Goal: Task Accomplishment & Management: Use online tool/utility

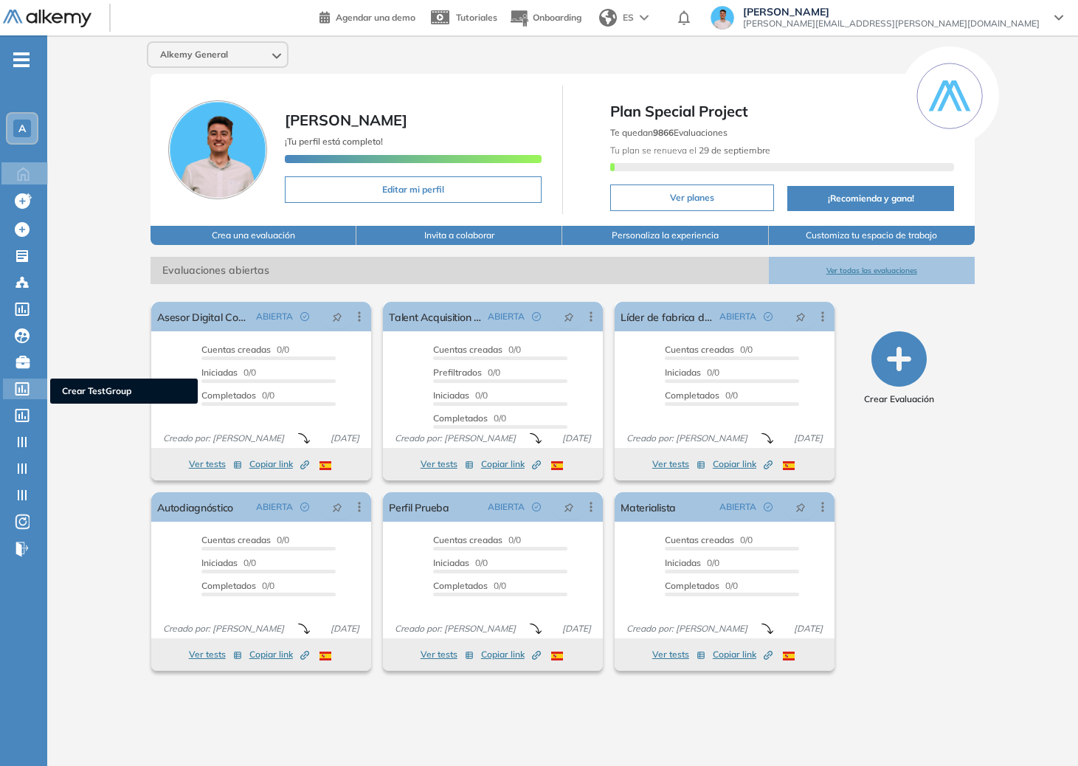
click at [18, 391] on icon at bounding box center [22, 388] width 15 height 13
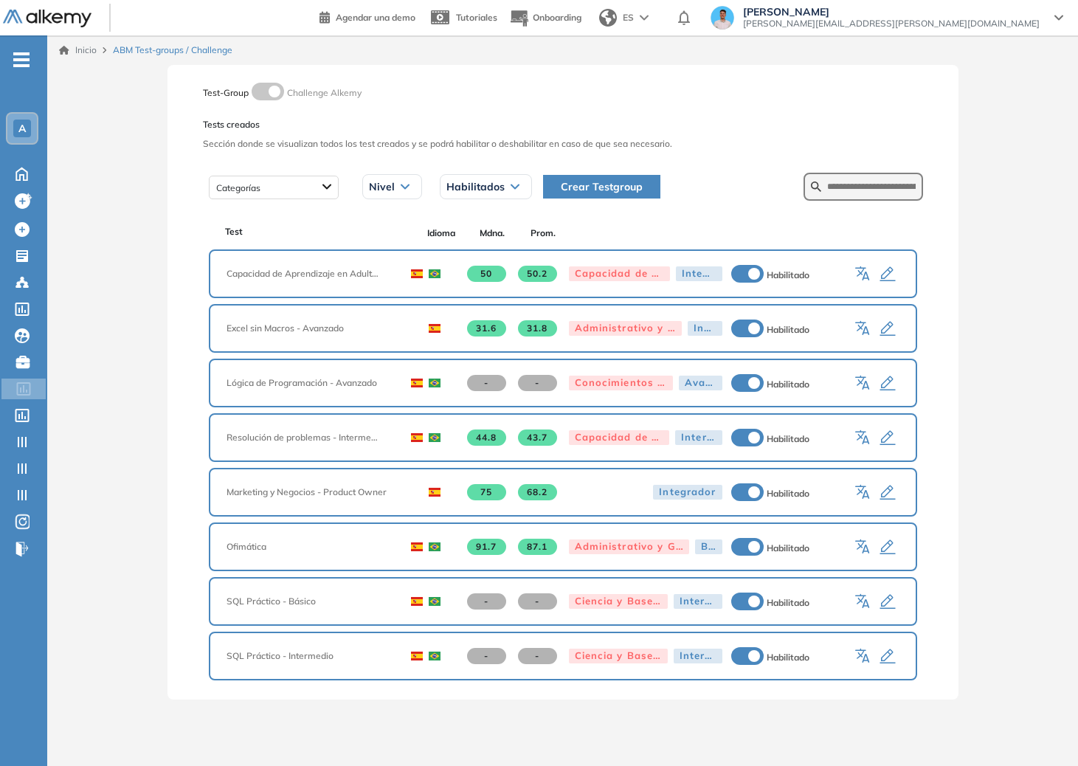
click at [839, 206] on div "Test Idioma Mdna. Prom. Capacidad de Aprendizaje en Adultos 50 50.2 Capacidad d…" at bounding box center [563, 443] width 720 height 477
click at [840, 201] on div "Categorías Nivel Todos los niveles Básico Intermedio Avanzado Integrador Habili…" at bounding box center [563, 186] width 720 height 37
click at [841, 194] on form at bounding box center [863, 187] width 120 height 28
click at [843, 186] on input "text" at bounding box center [871, 186] width 89 height 13
type input "**********"
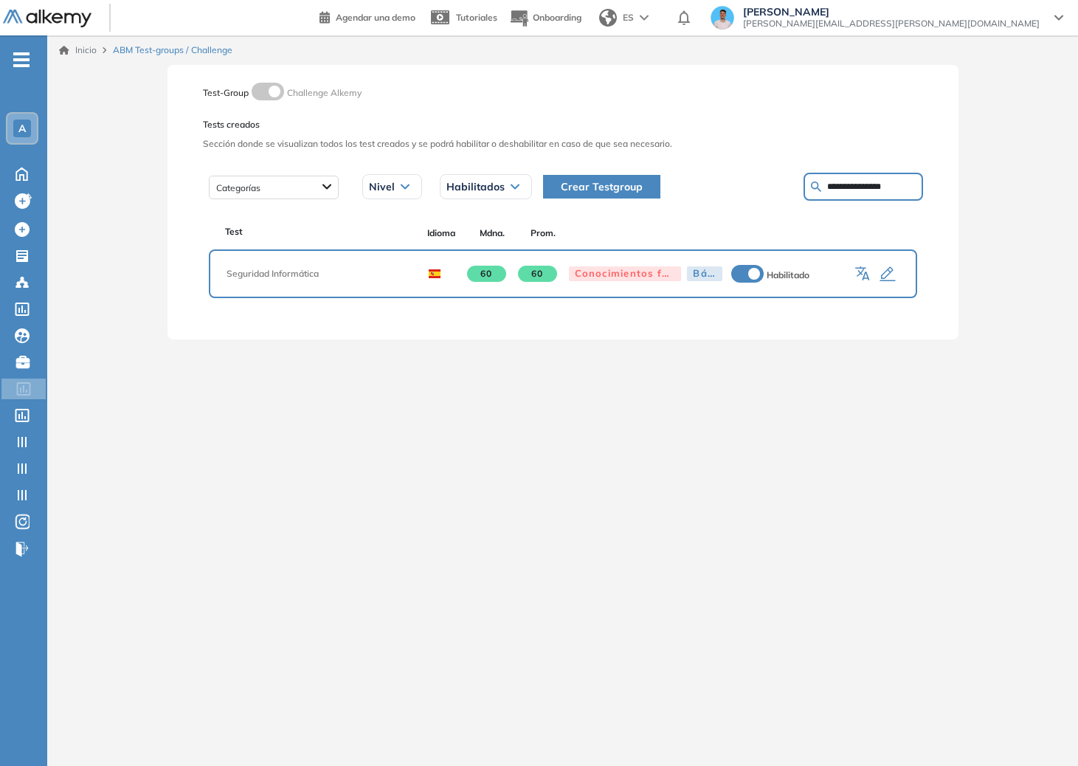
click at [888, 273] on icon "button" at bounding box center [888, 275] width 18 height 18
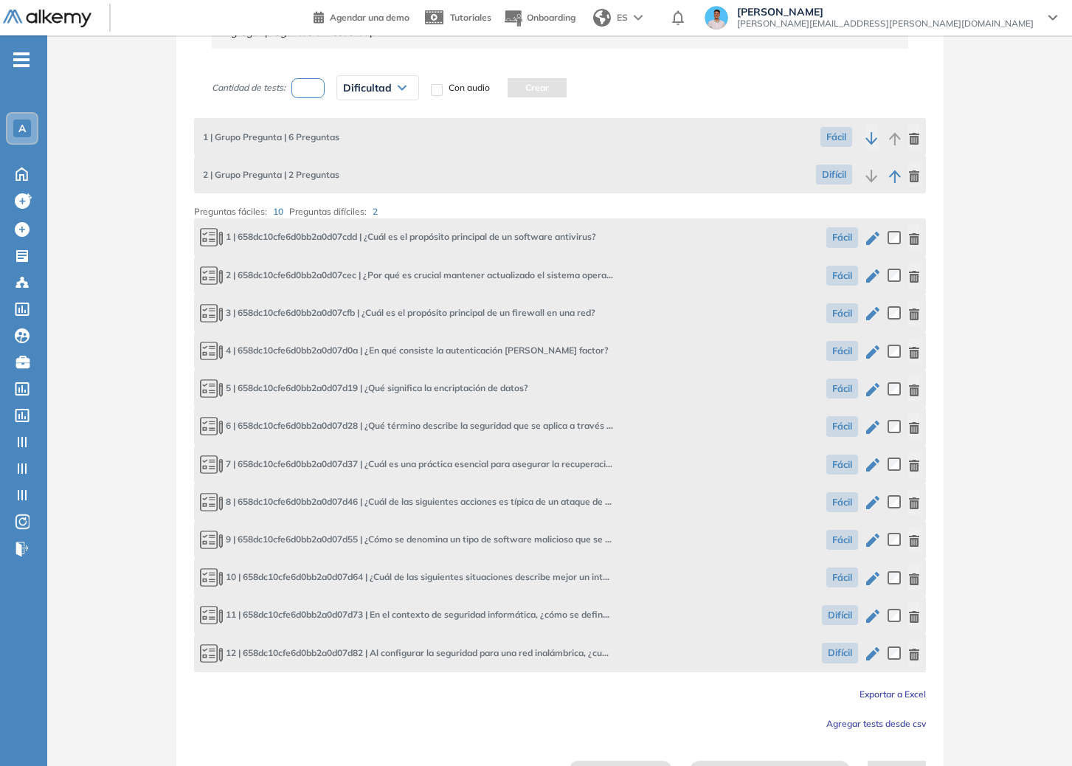
scroll to position [294, 0]
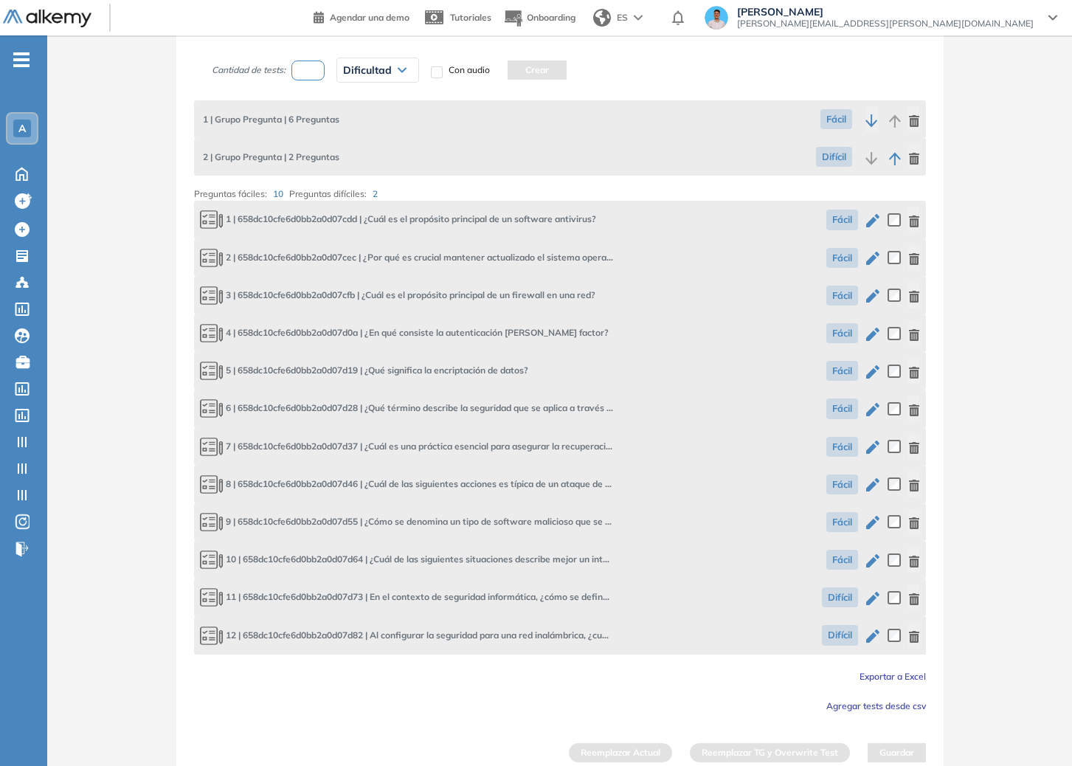
click at [899, 674] on span "Exportar a Excel" at bounding box center [893, 676] width 66 height 11
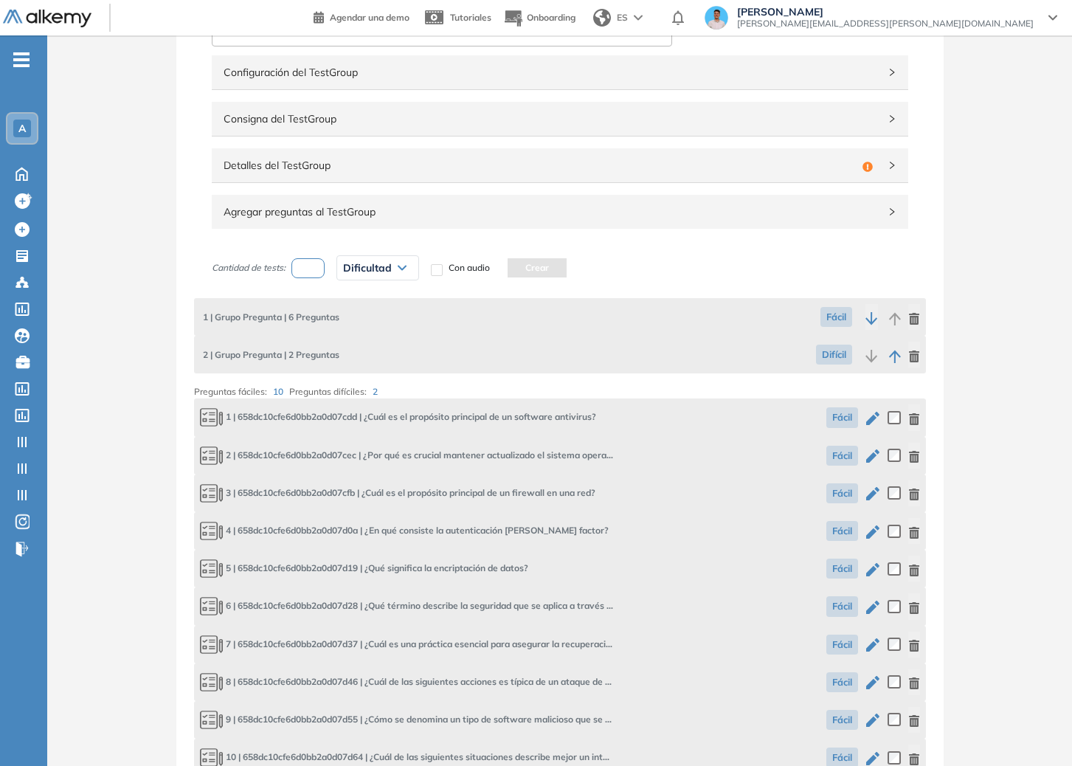
scroll to position [17, 0]
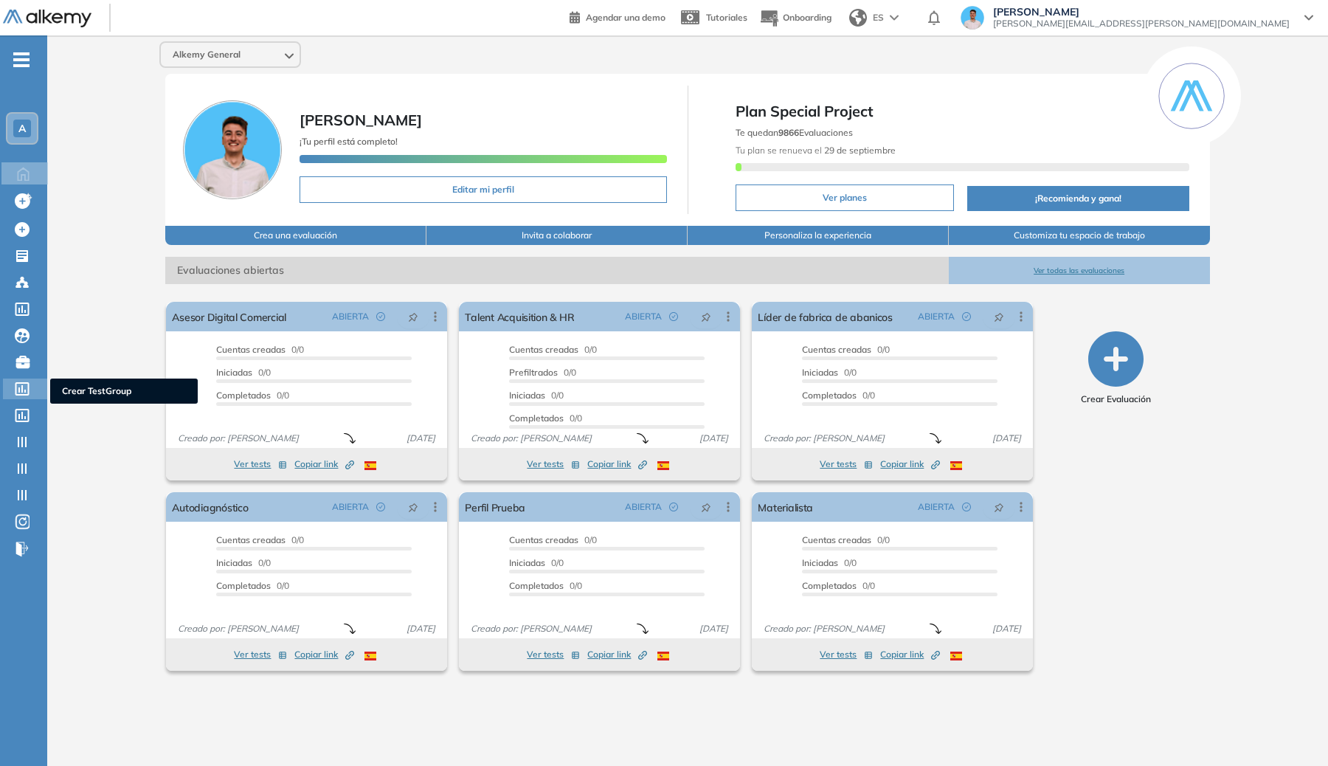
click at [27, 394] on icon at bounding box center [22, 388] width 14 height 13
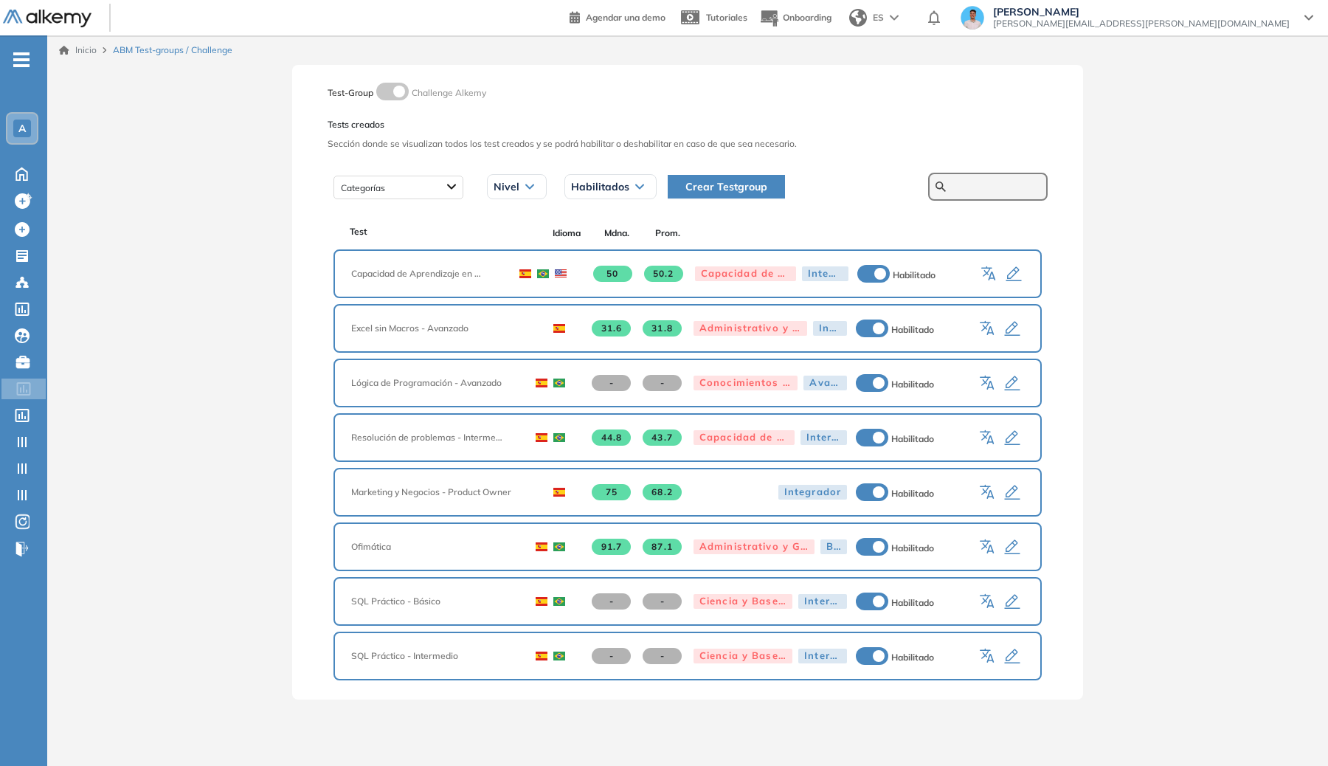
click at [964, 182] on input "text" at bounding box center [996, 186] width 89 height 13
type input "******"
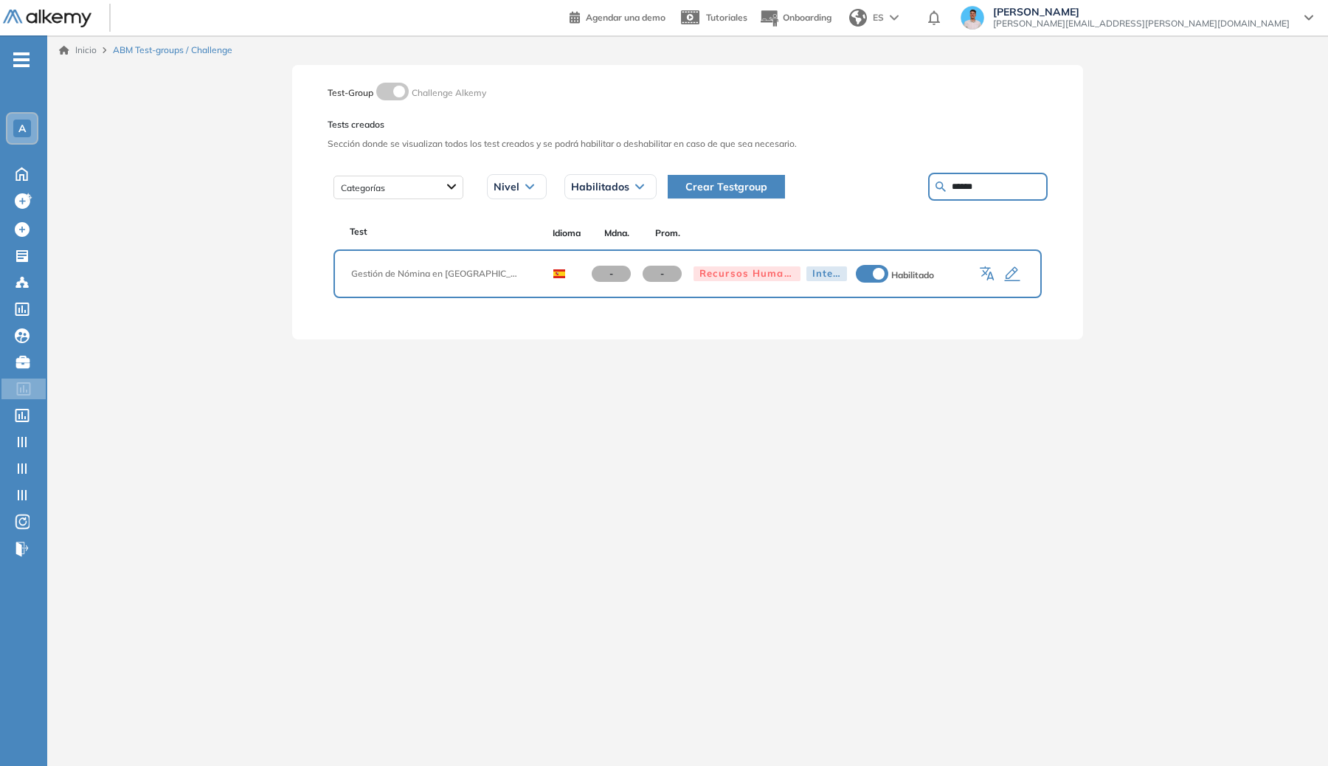
click at [1009, 272] on icon "button" at bounding box center [1012, 274] width 15 height 15
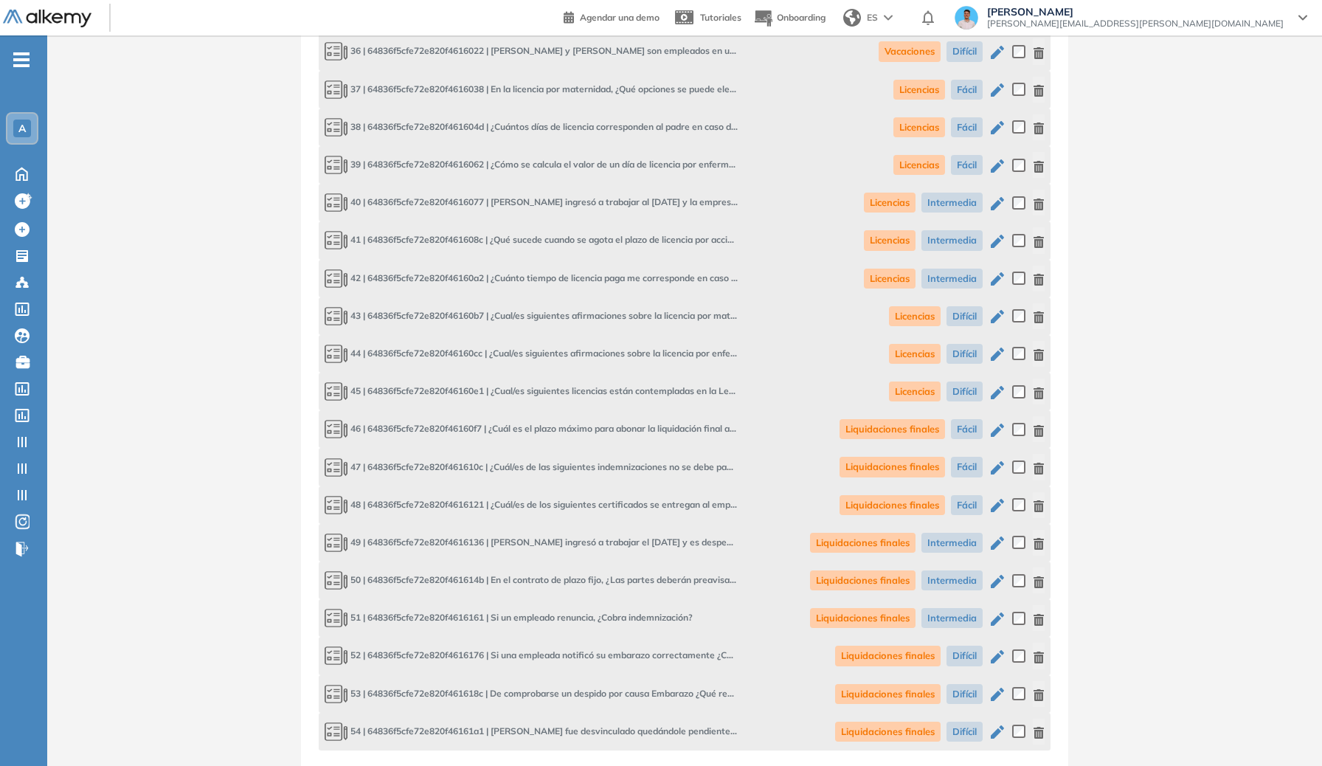
scroll to position [2385, 0]
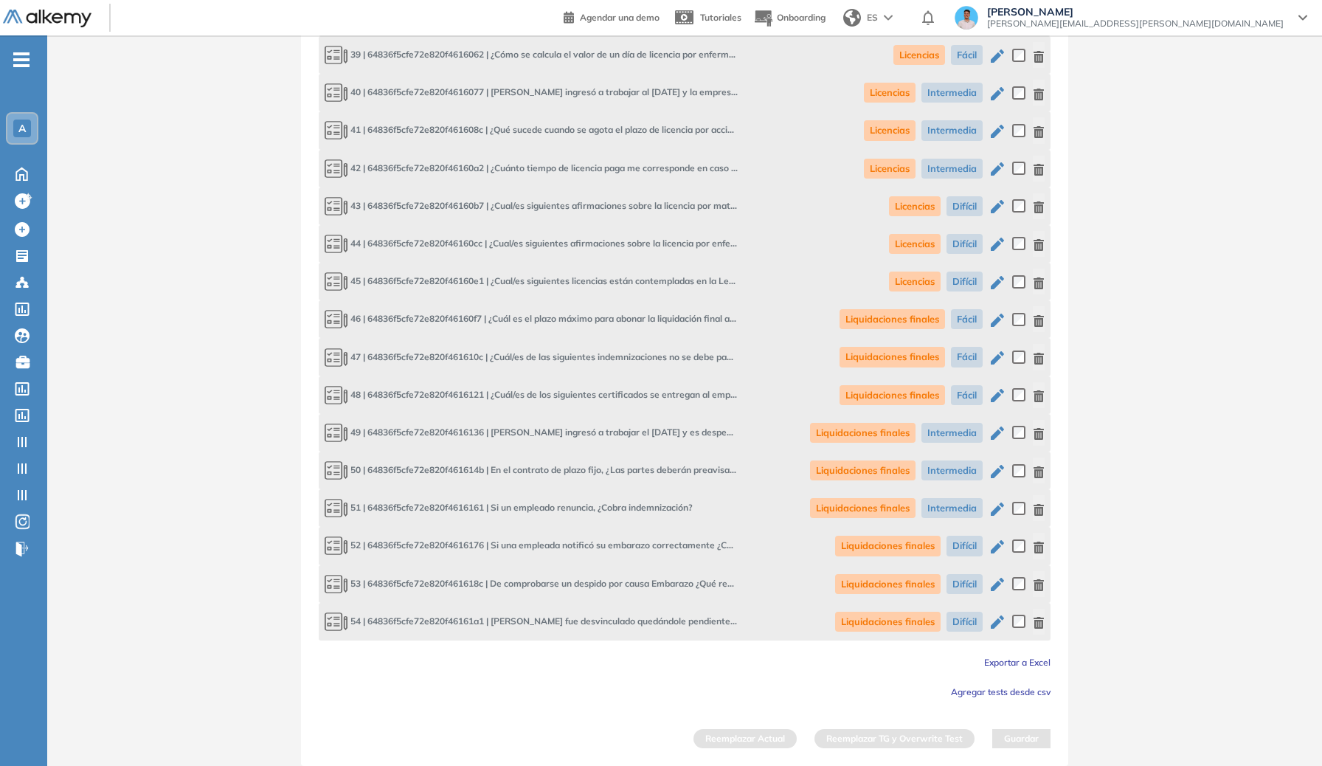
click at [1037, 667] on span "Exportar a Excel" at bounding box center [1017, 662] width 66 height 11
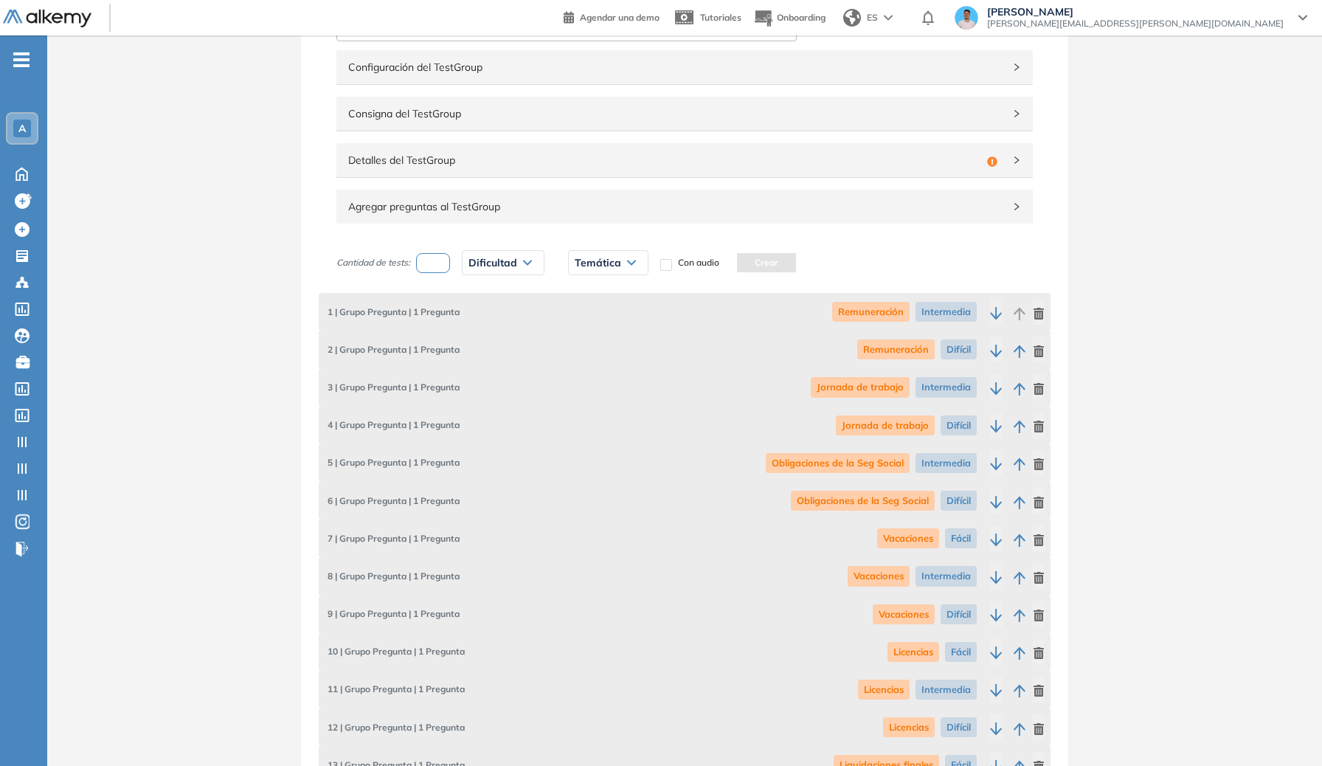
scroll to position [0, 0]
